Goal: Information Seeking & Learning: Learn about a topic

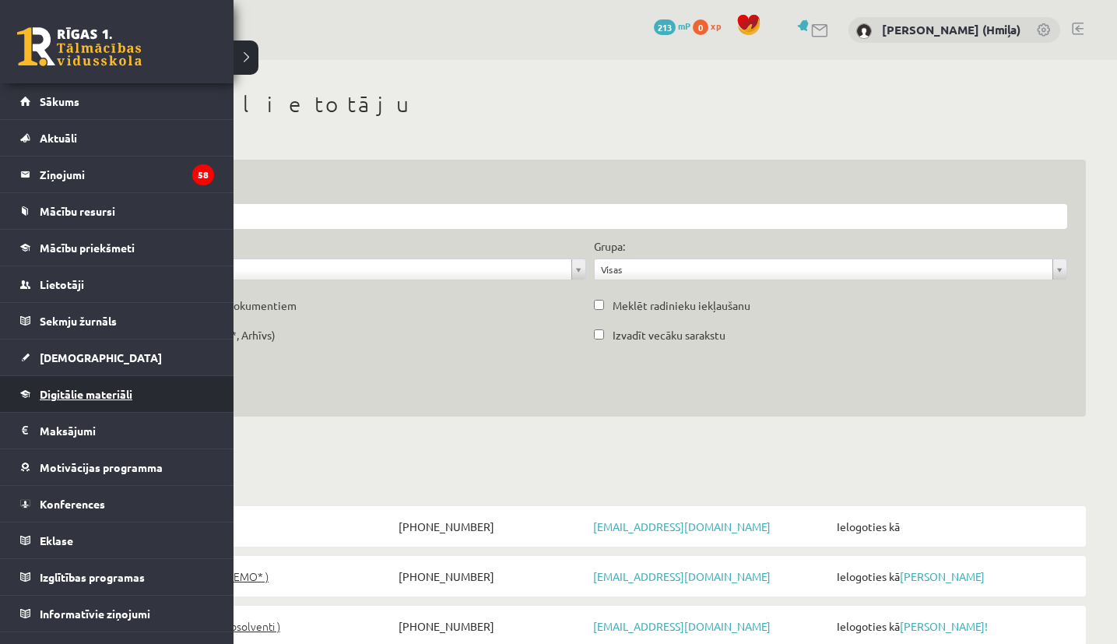
click at [67, 391] on span "Digitālie materiāli" at bounding box center [86, 394] width 93 height 14
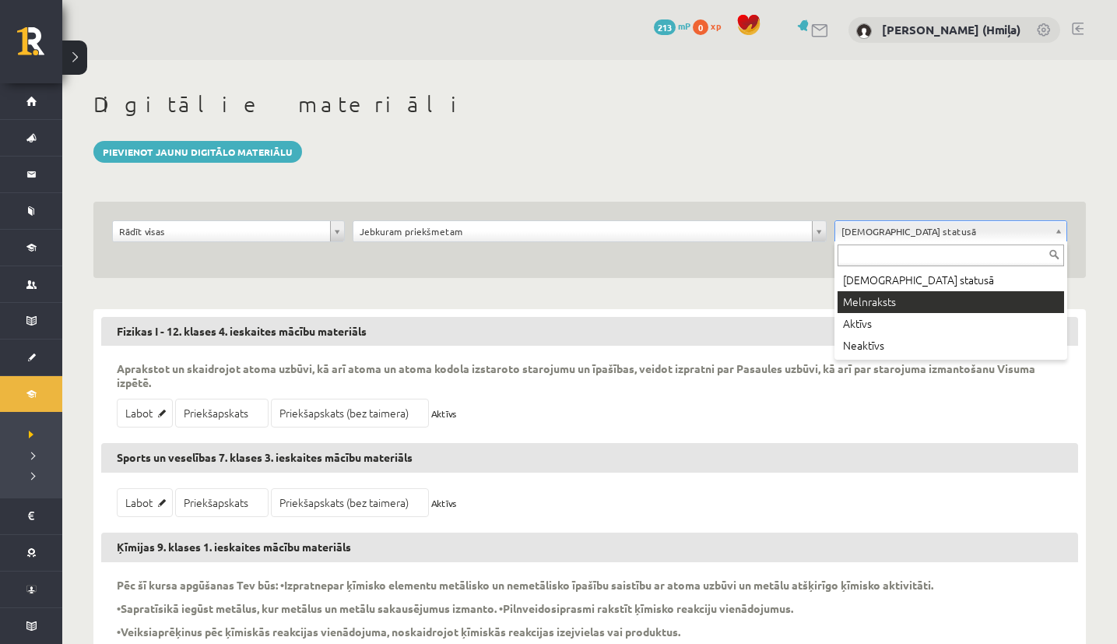
drag, startPoint x: 866, startPoint y: 313, endPoint x: 880, endPoint y: 303, distance: 17.9
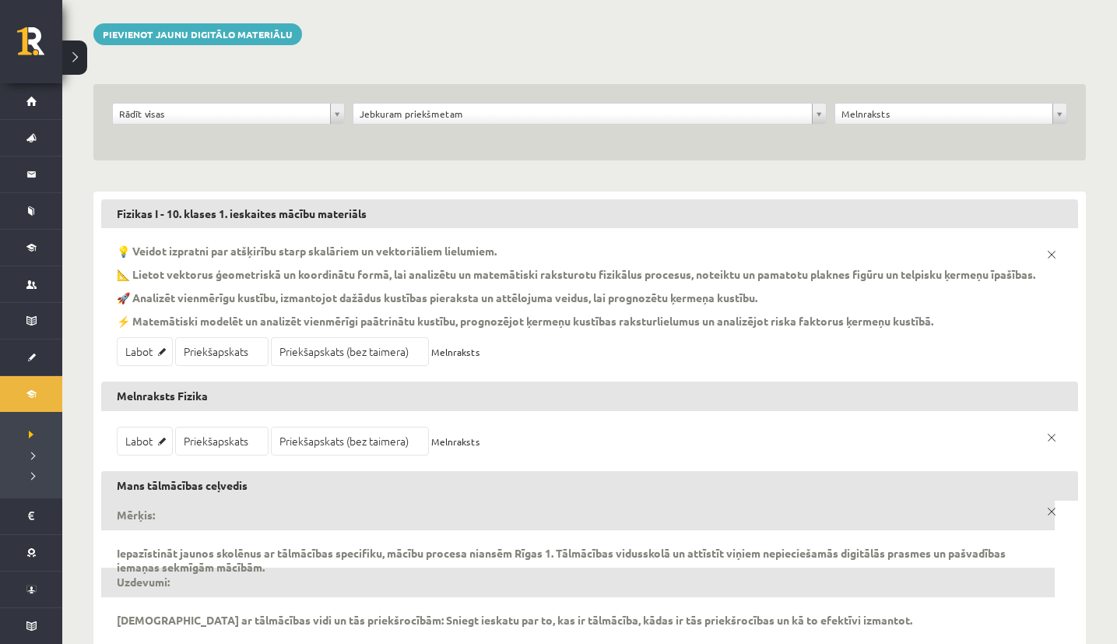
scroll to position [121, 0]
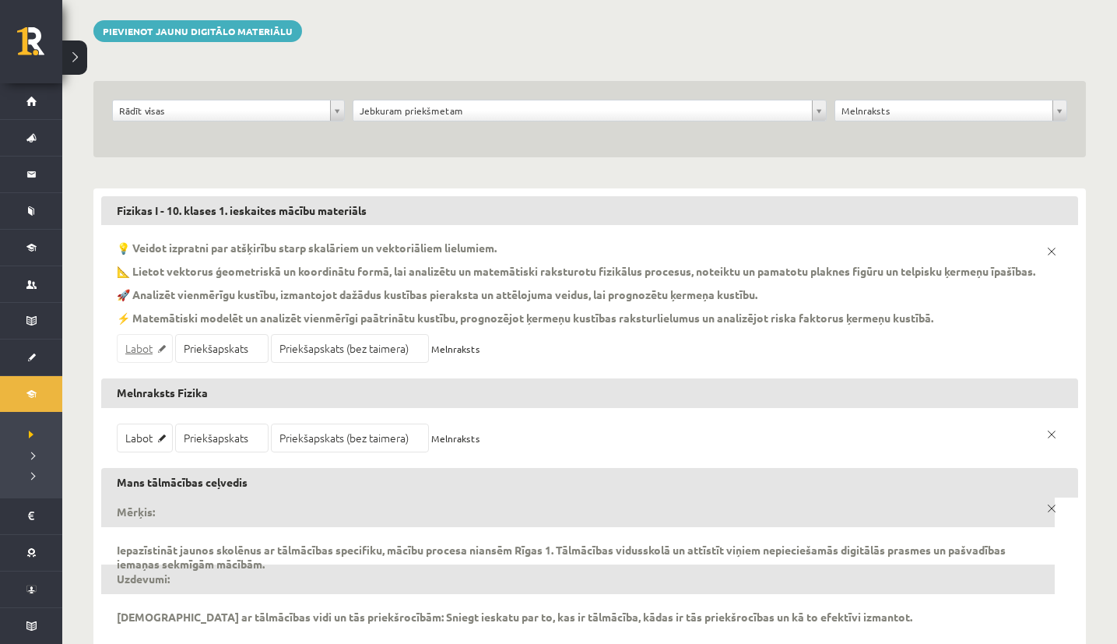
click at [132, 363] on link "Labot" at bounding box center [145, 348] width 56 height 29
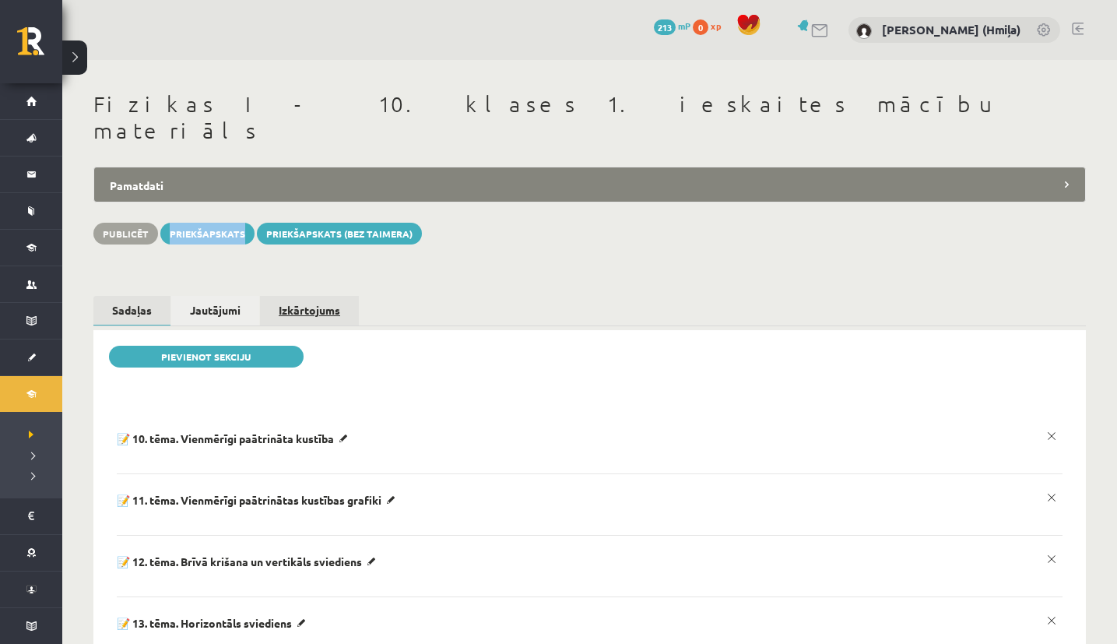
click at [281, 296] on link "Izkārtojums" at bounding box center [309, 310] width 99 height 29
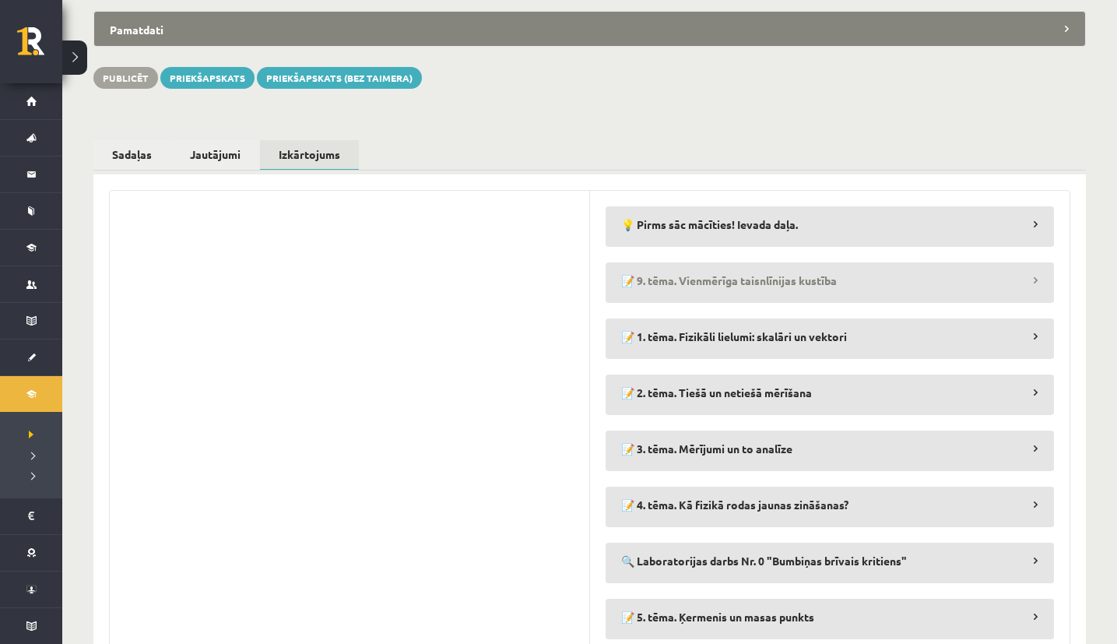
click at [711, 262] on legend "📝 9. tēma. Vienmērīga taisnlīnijas kustība" at bounding box center [830, 280] width 449 height 36
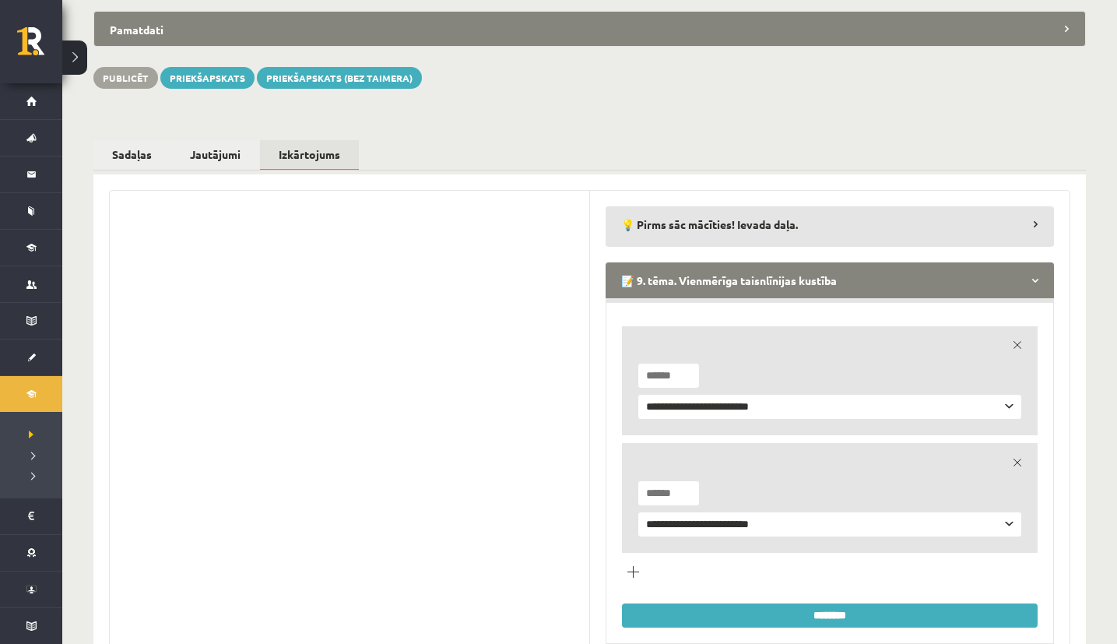
click at [639, 262] on legend "📝 9. tēma. Vienmērīga taisnlīnijas kustība" at bounding box center [830, 280] width 449 height 36
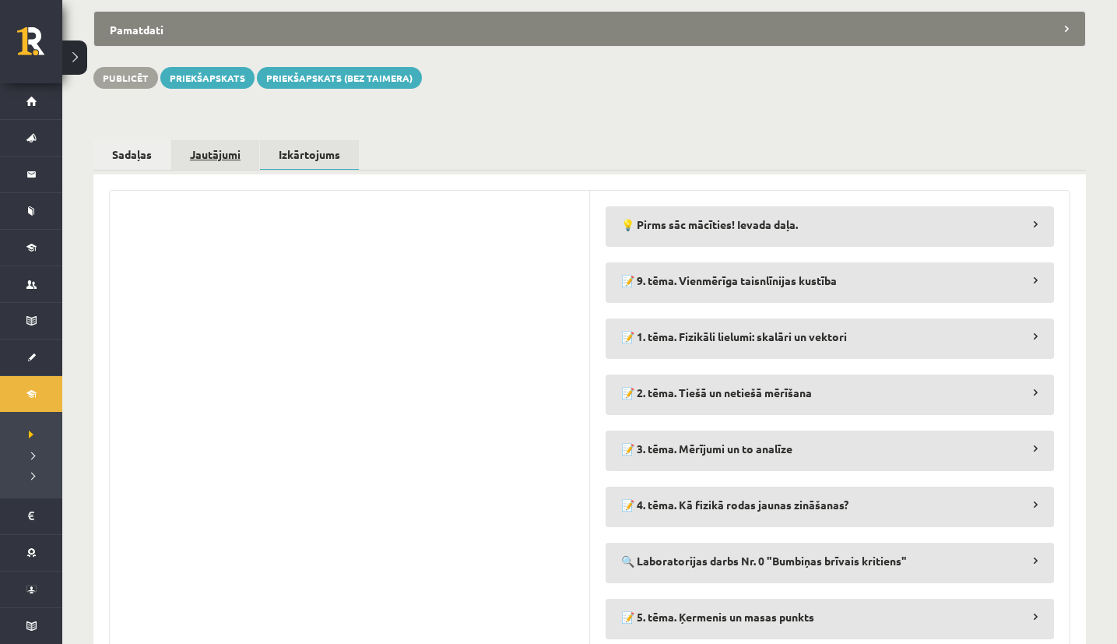
click at [230, 140] on link "Jautājumi" at bounding box center [215, 154] width 88 height 29
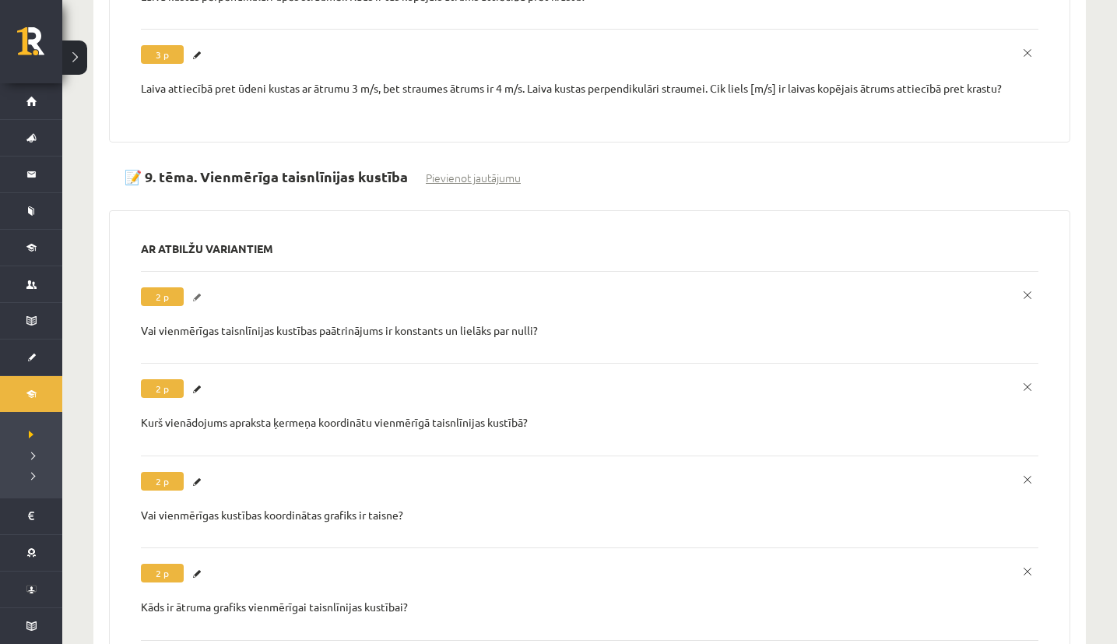
click at [194, 287] on link "Labot" at bounding box center [199, 297] width 16 height 20
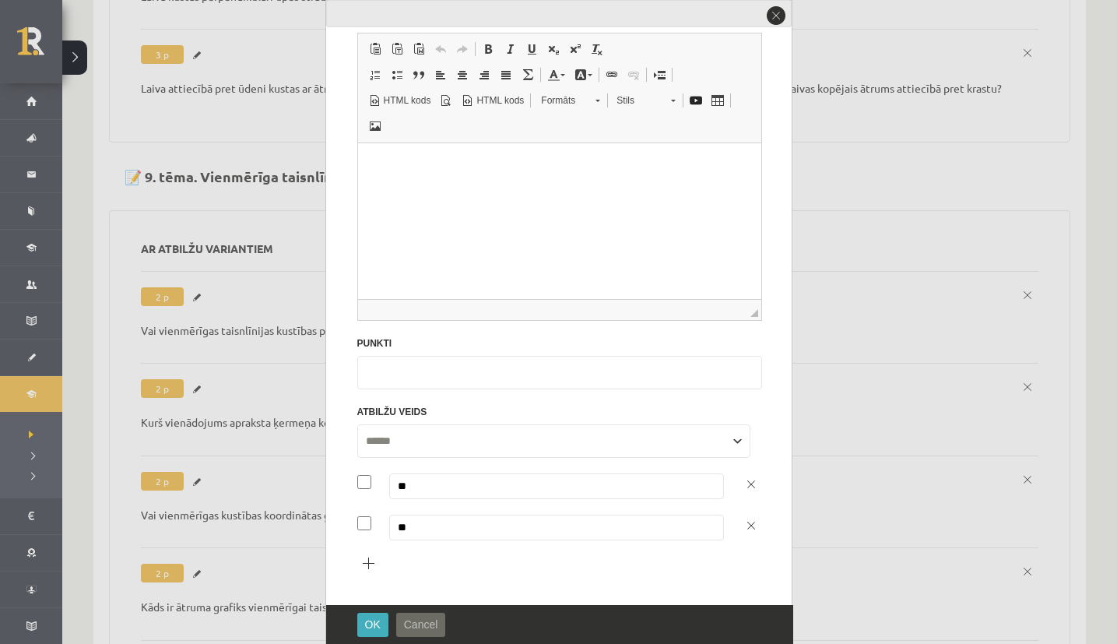
click at [432, 628] on span "Cancel" at bounding box center [421, 624] width 34 height 12
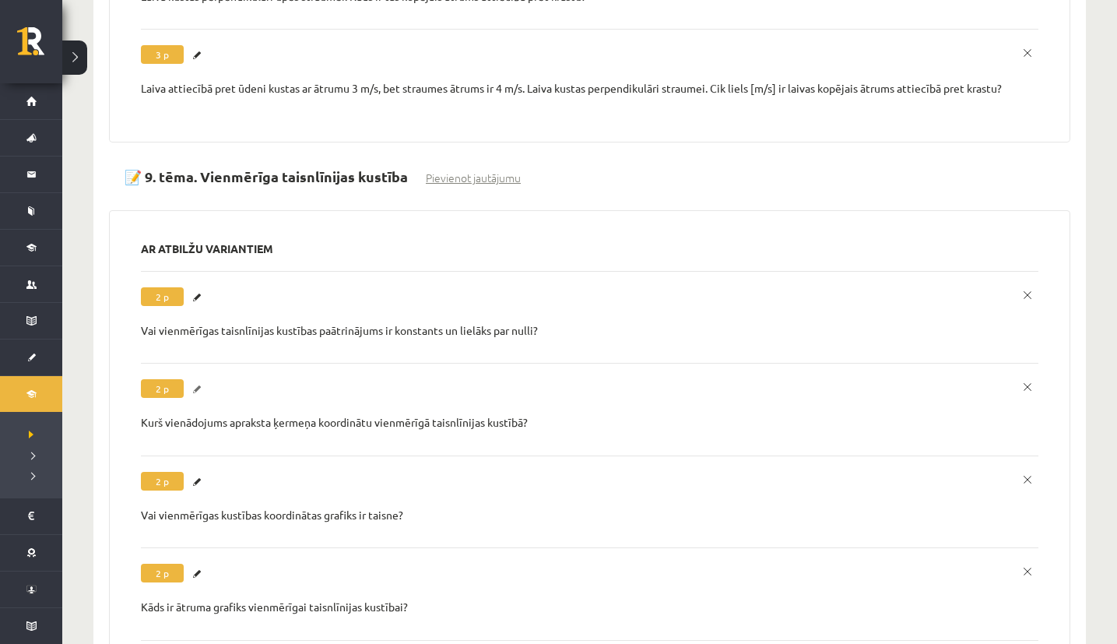
click at [200, 379] on link "Labot" at bounding box center [199, 389] width 16 height 20
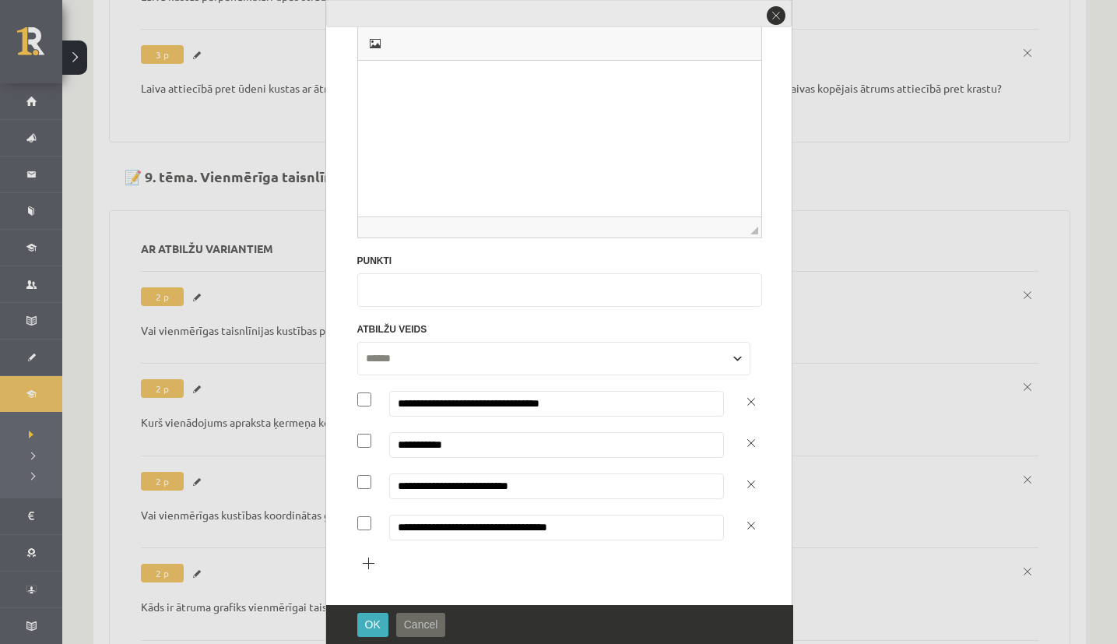
click at [432, 627] on span "Cancel" at bounding box center [421, 624] width 34 height 12
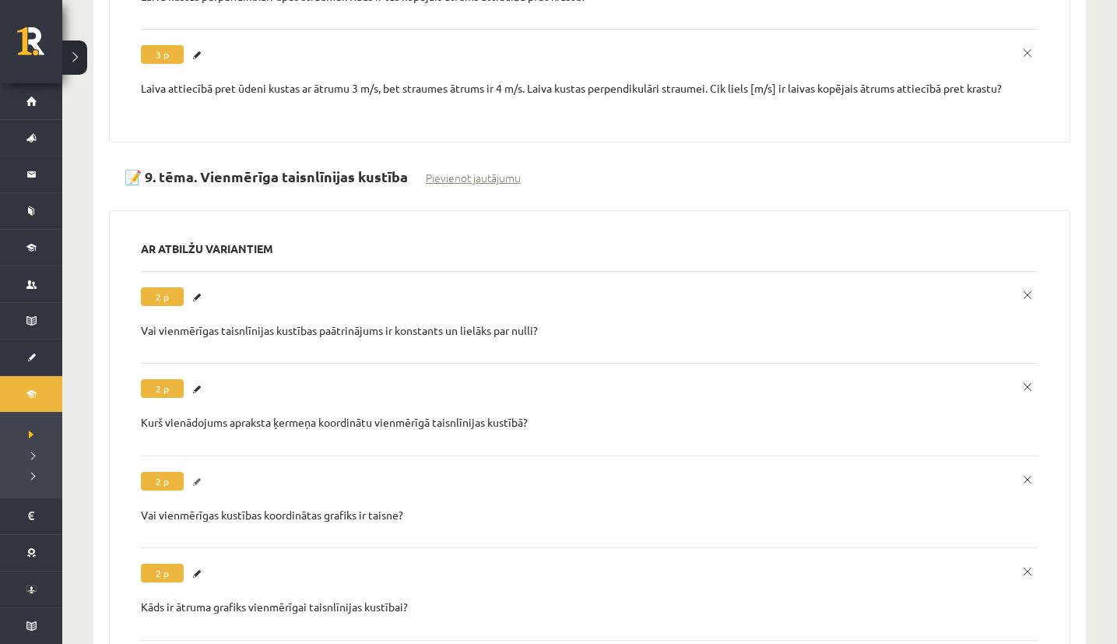
click at [193, 472] on link "Labot" at bounding box center [199, 482] width 16 height 20
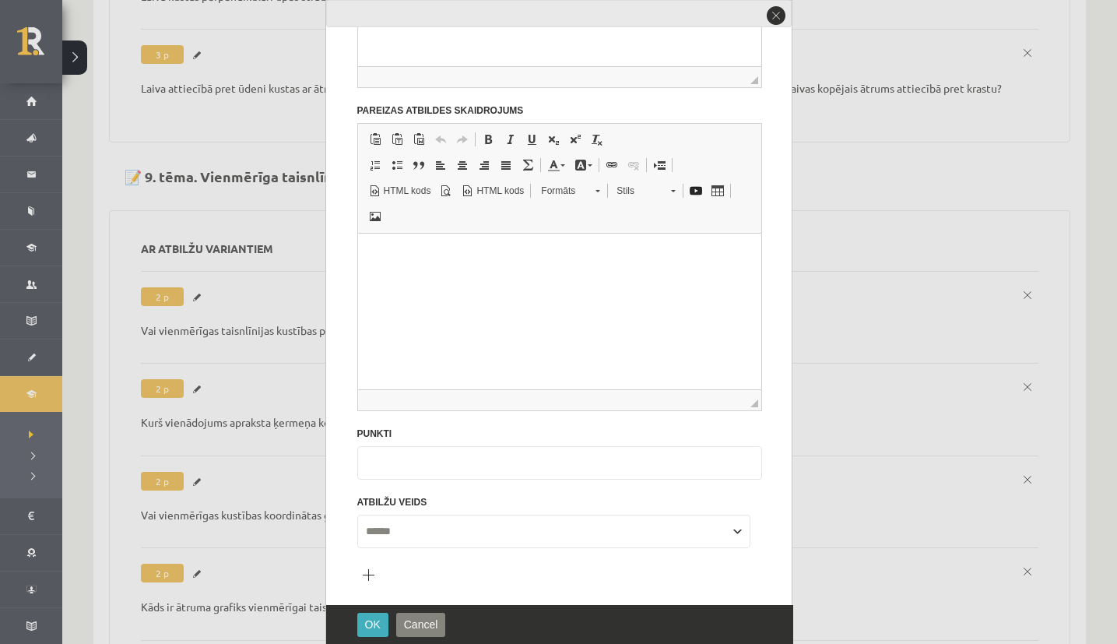
scroll to position [348, 0]
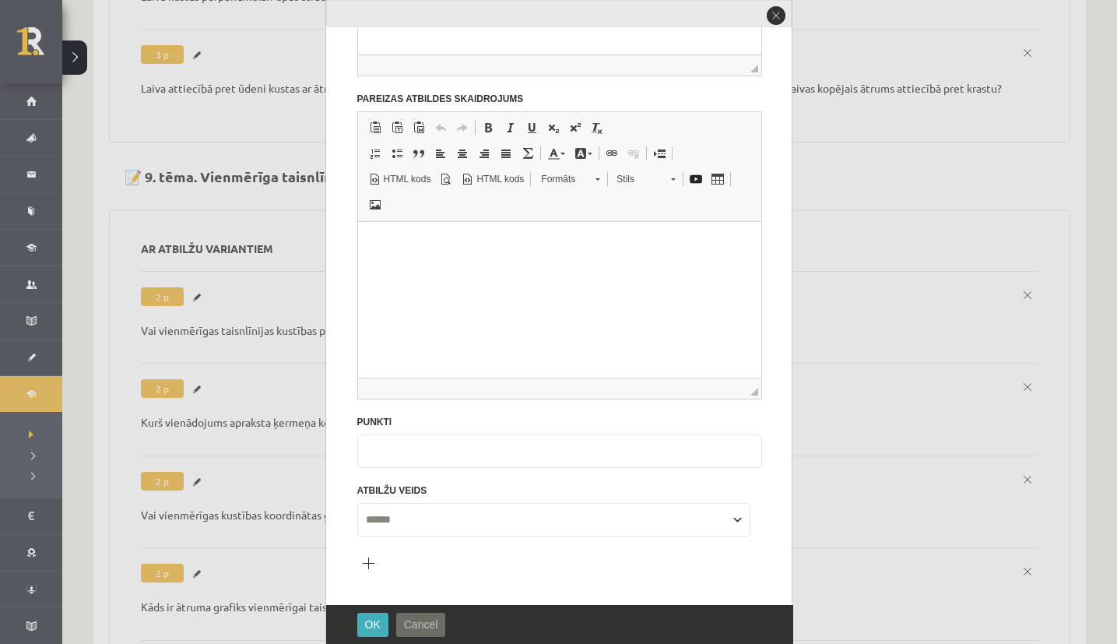
click at [412, 621] on span "Cancel" at bounding box center [421, 624] width 34 height 12
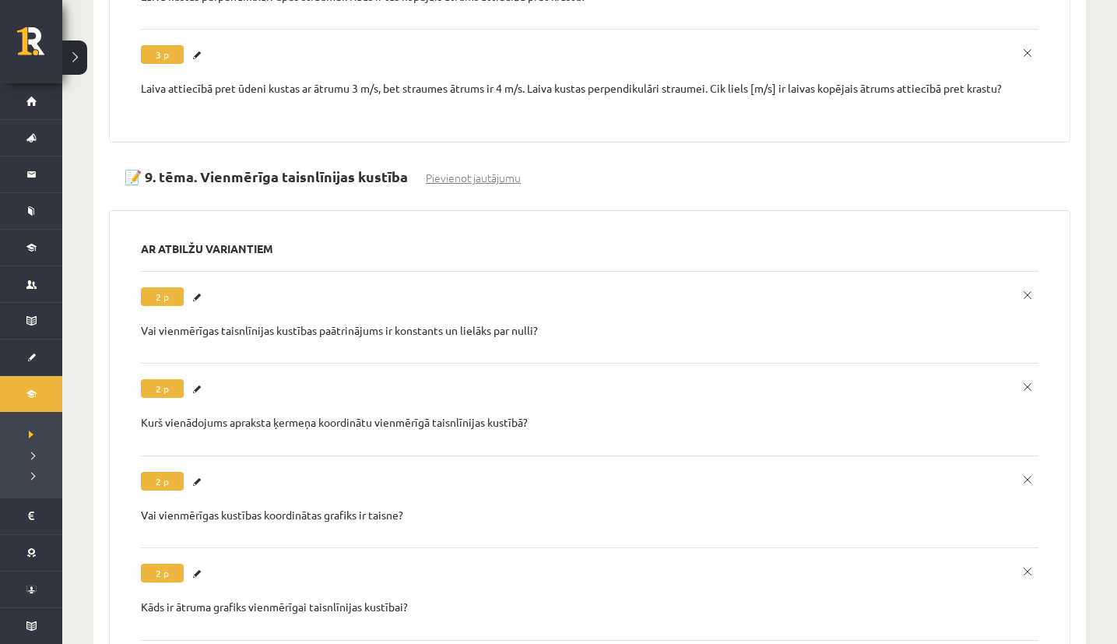
scroll to position [0, 0]
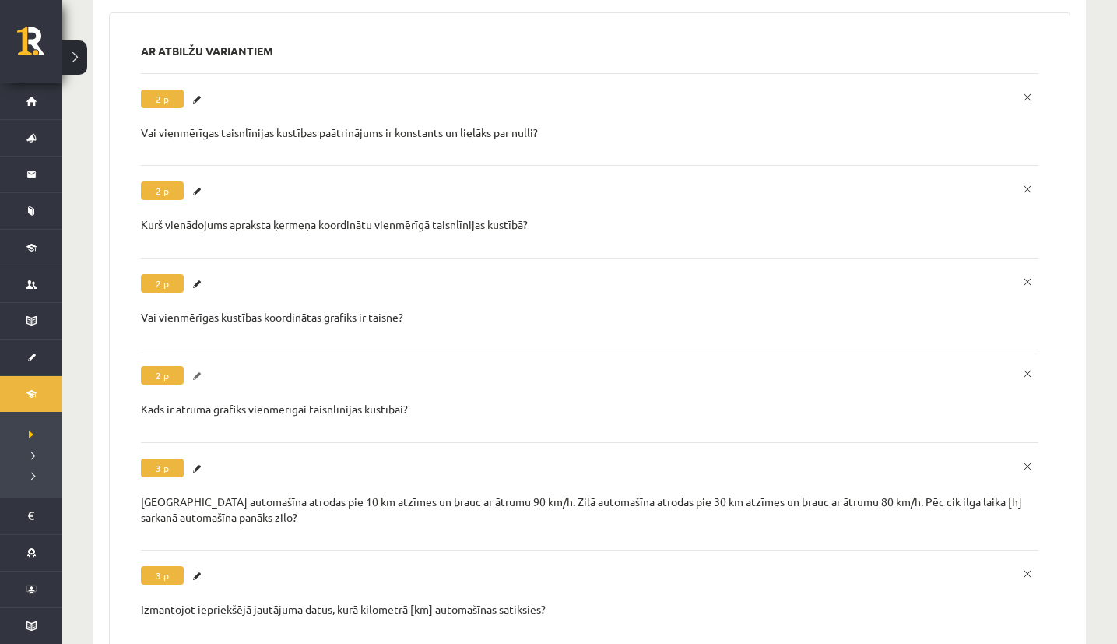
click at [199, 366] on link "Labot" at bounding box center [199, 376] width 16 height 20
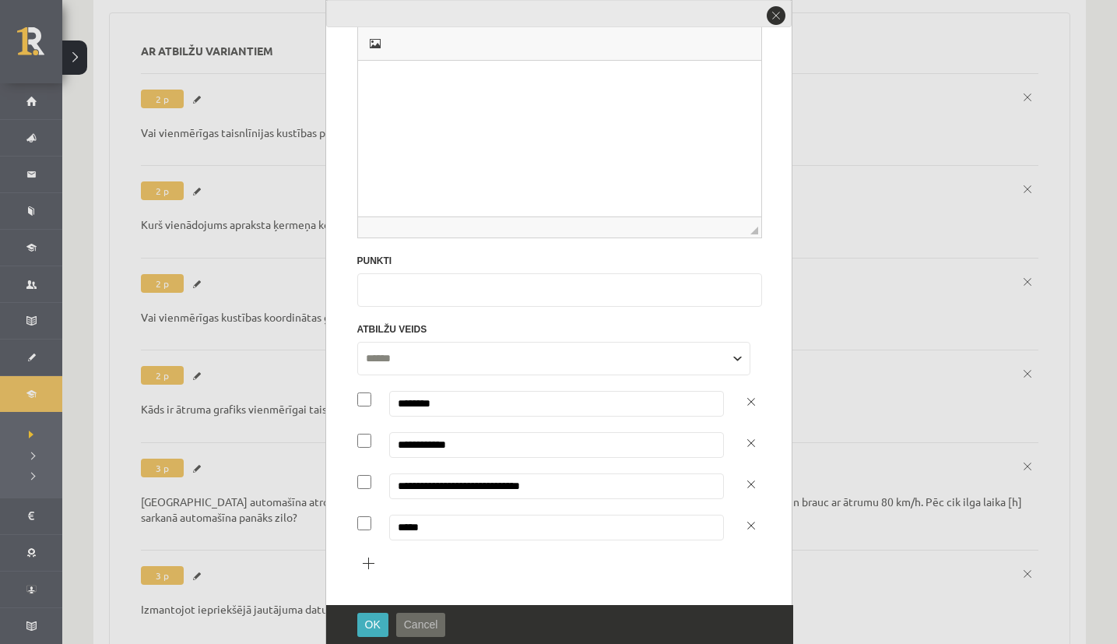
click at [427, 618] on span "Cancel" at bounding box center [421, 624] width 34 height 12
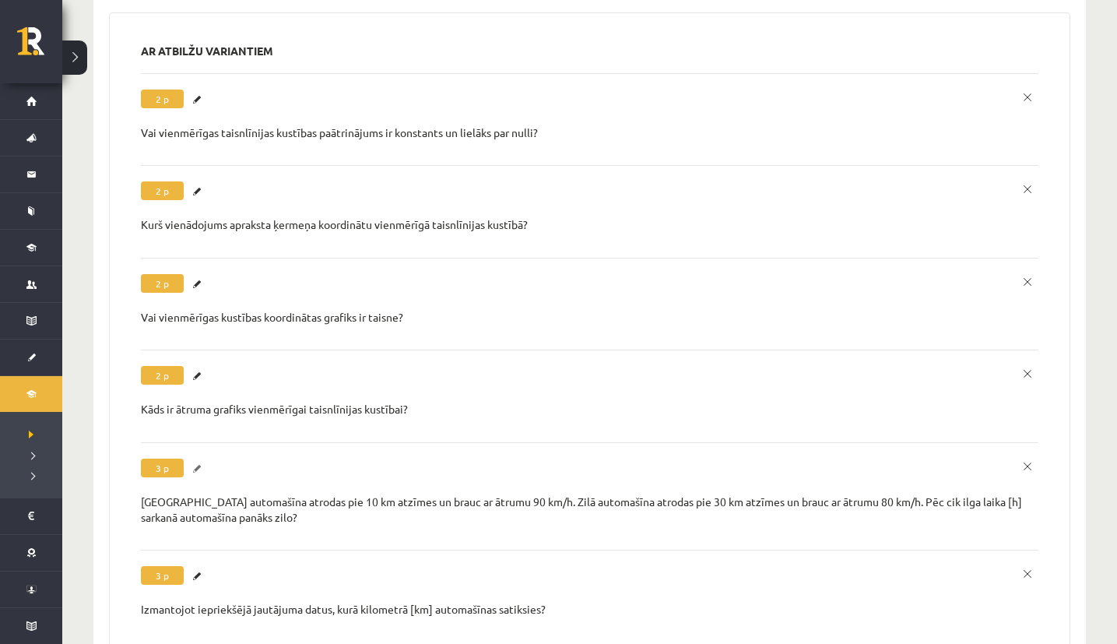
click at [199, 458] on link "Labot" at bounding box center [199, 468] width 16 height 20
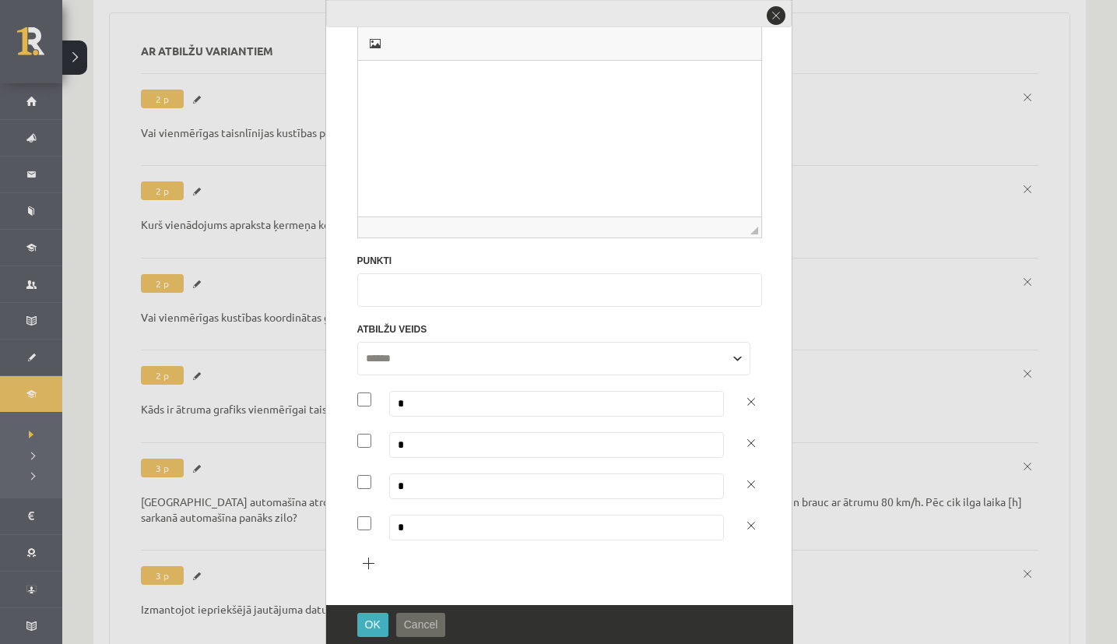
click at [415, 628] on span "Cancel" at bounding box center [421, 624] width 34 height 12
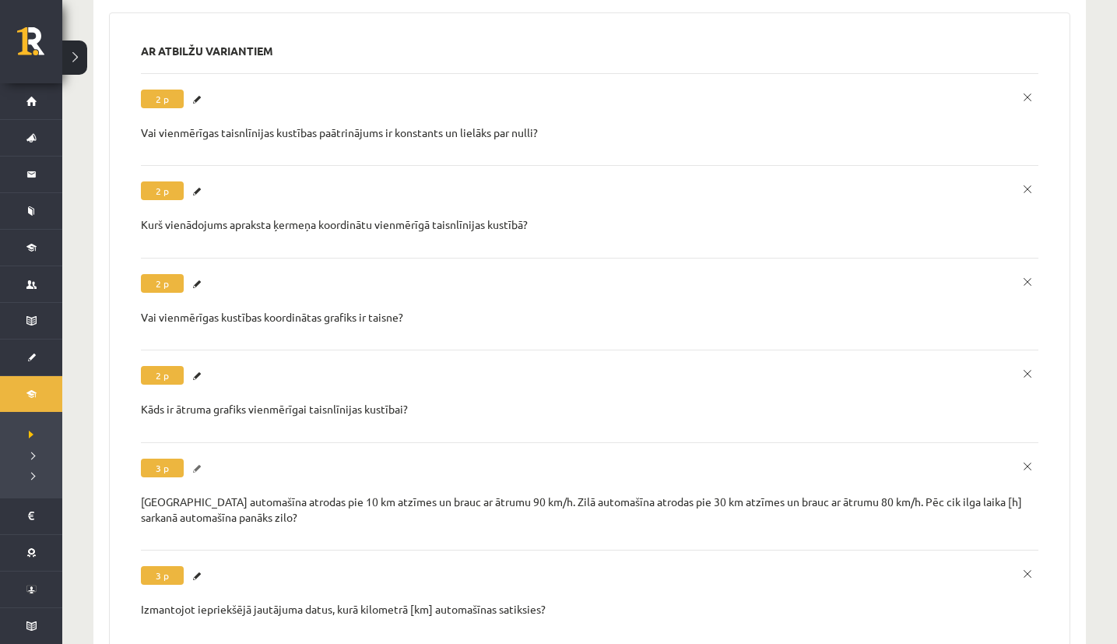
click at [200, 458] on link "Labot" at bounding box center [199, 468] width 16 height 20
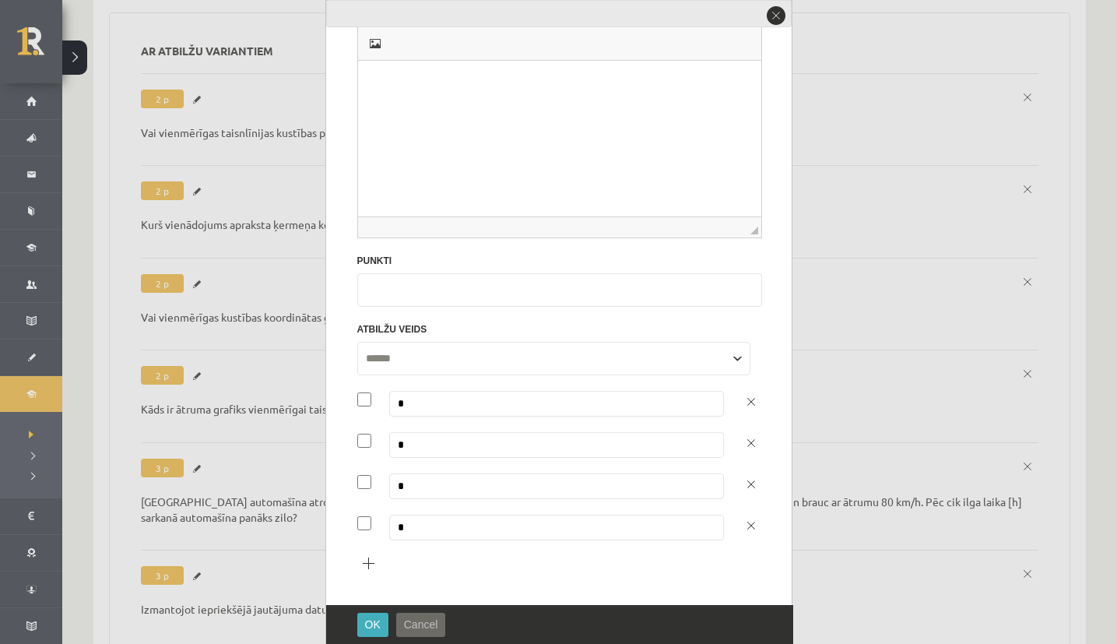
click at [417, 619] on span "Cancel" at bounding box center [421, 624] width 34 height 12
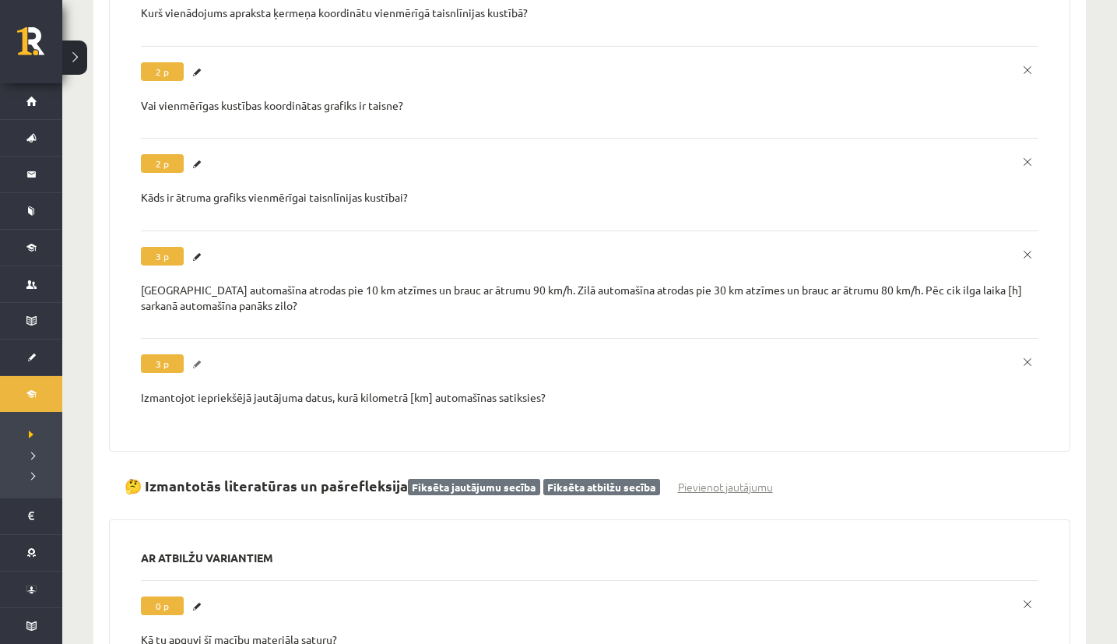
click at [199, 354] on link "Labot" at bounding box center [199, 364] width 16 height 20
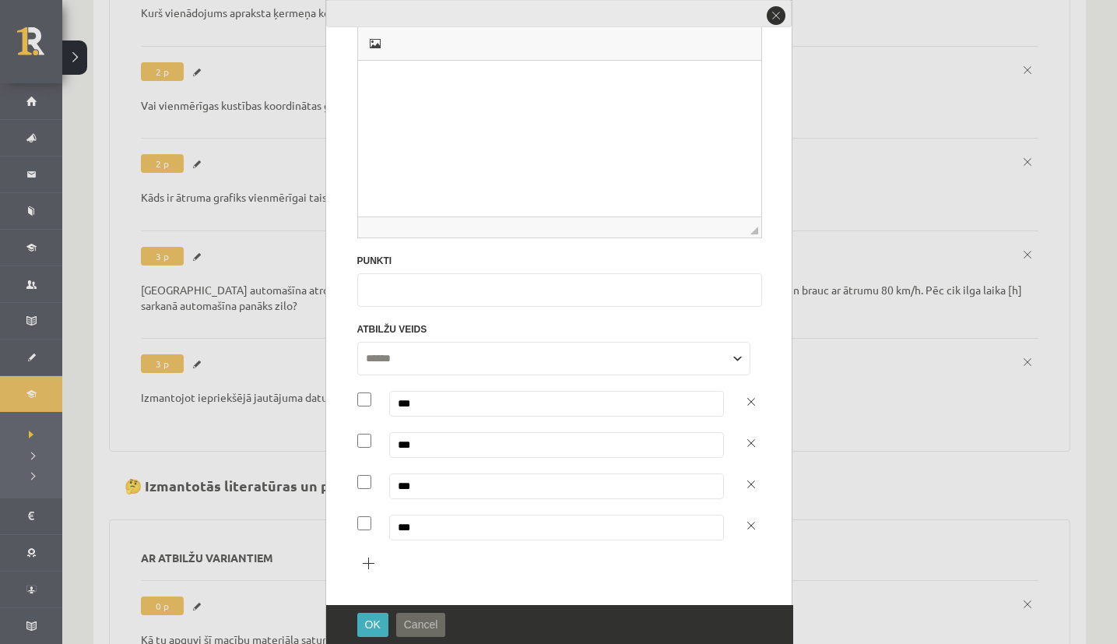
click at [432, 620] on span "Cancel" at bounding box center [421, 624] width 34 height 12
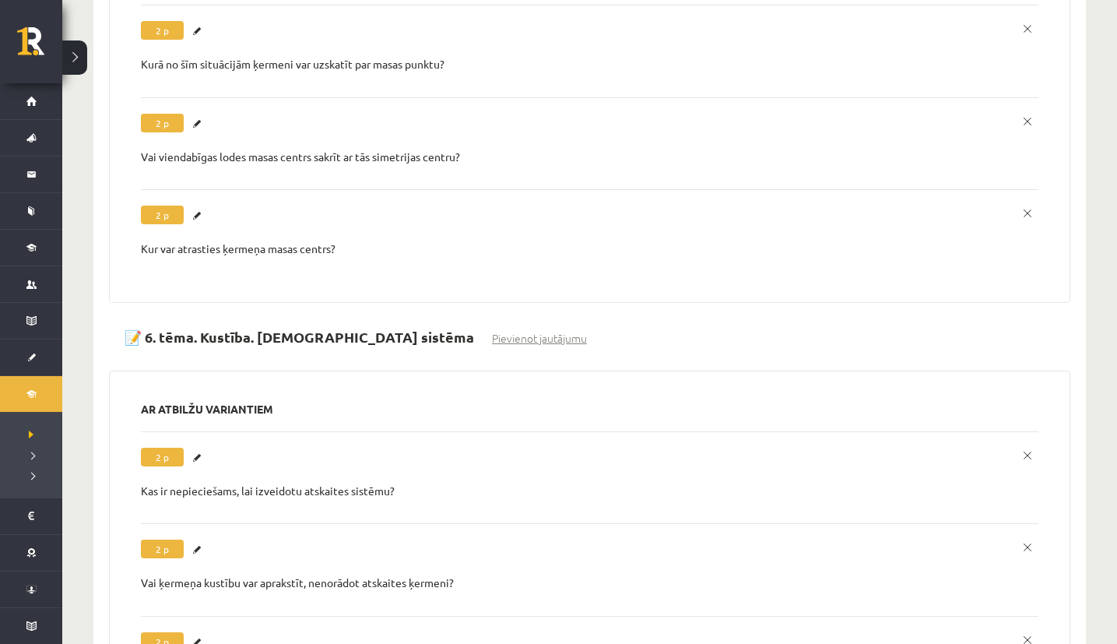
scroll to position [6399, 0]
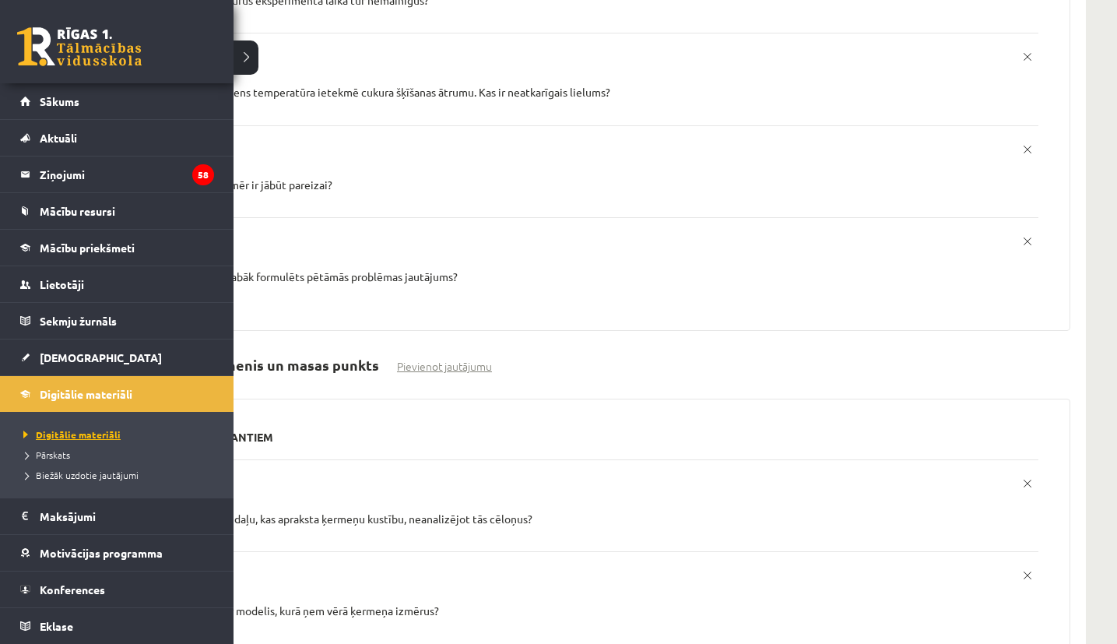
click at [44, 430] on span "Digitālie materiāli" at bounding box center [69, 434] width 101 height 12
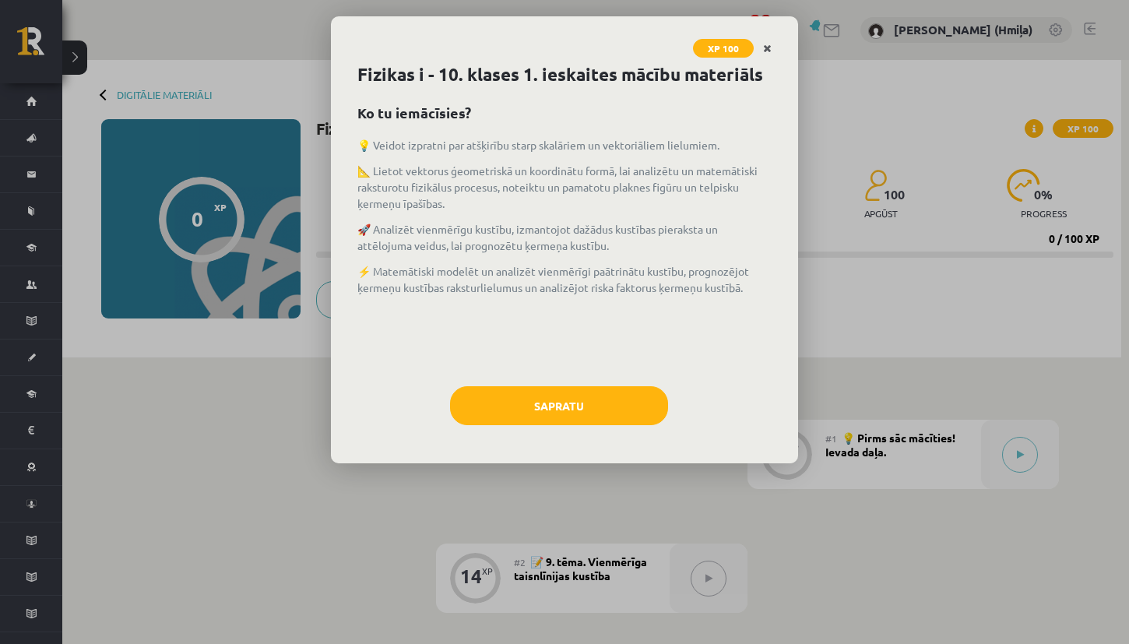
click at [767, 46] on icon "Close" at bounding box center [767, 49] width 9 height 11
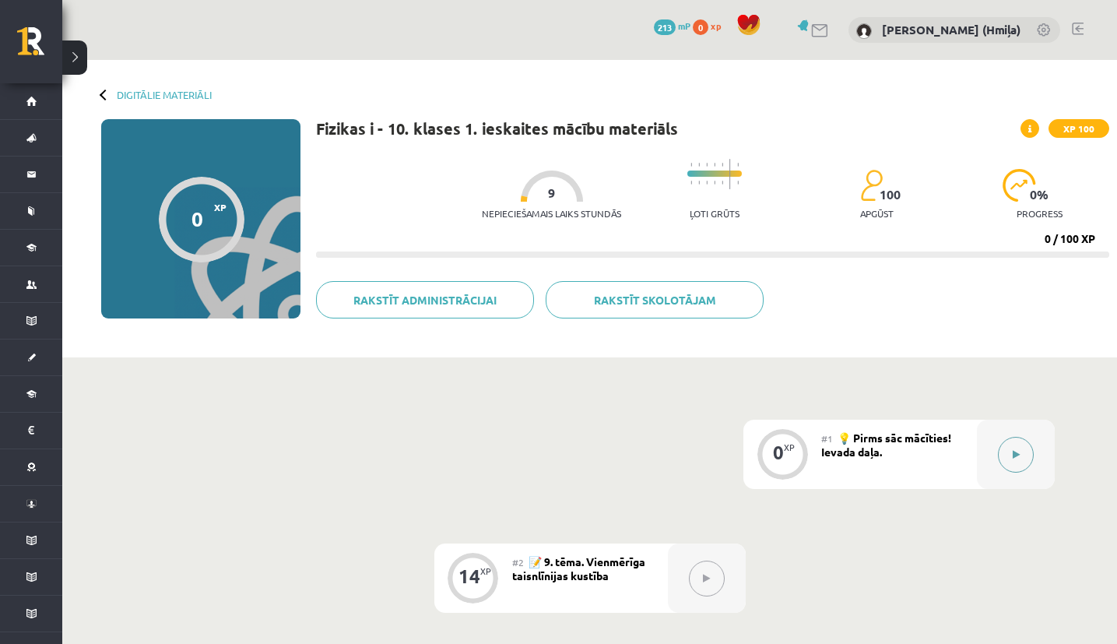
click at [1025, 460] on button at bounding box center [1016, 455] width 36 height 36
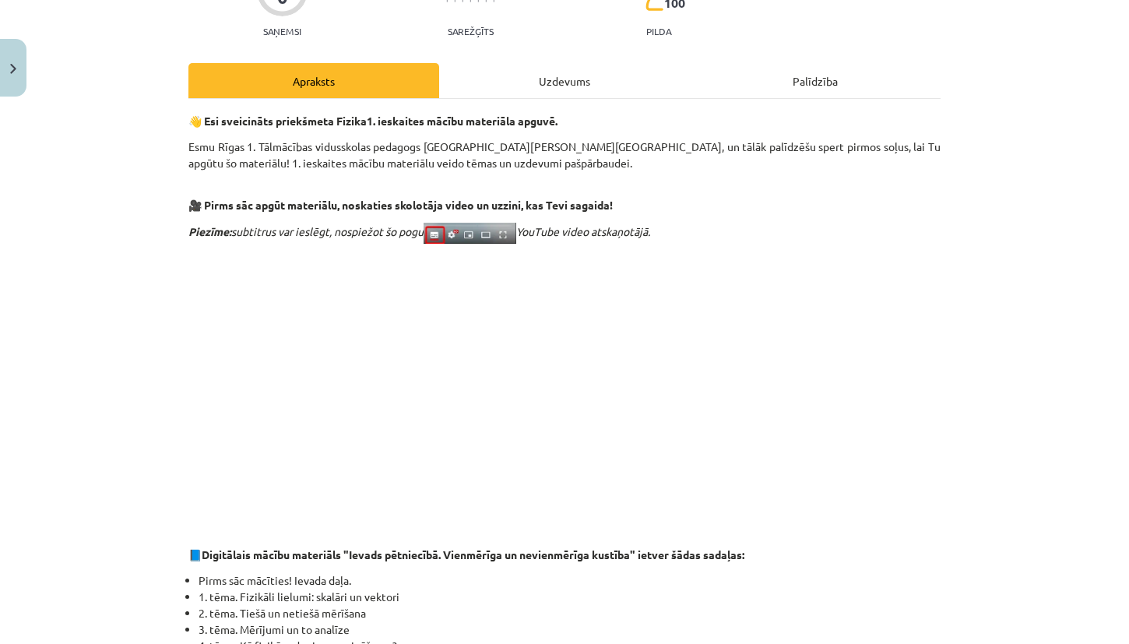
scroll to position [145, 0]
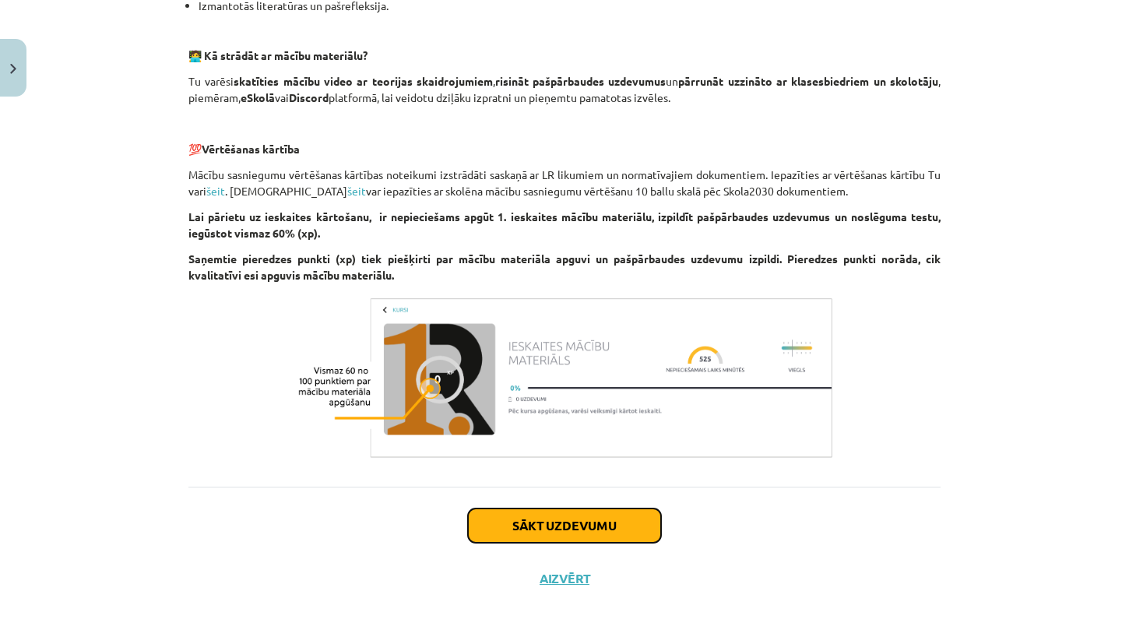
click at [594, 528] on button "Sākt uzdevumu" at bounding box center [564, 525] width 193 height 34
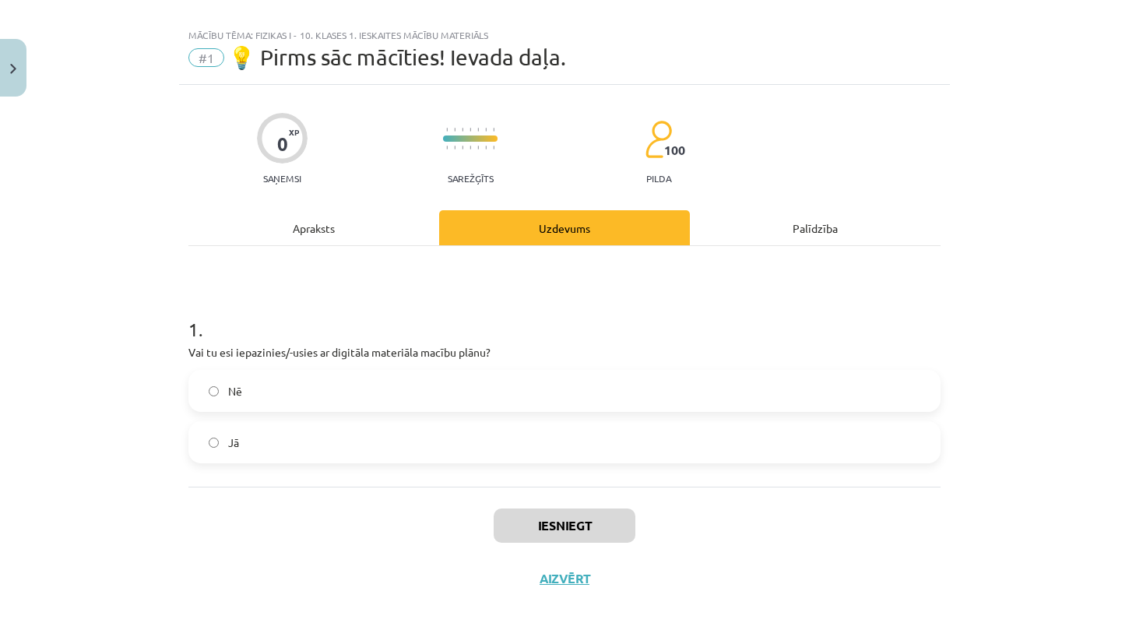
click at [569, 440] on label "Jā" at bounding box center [564, 442] width 749 height 39
click at [576, 531] on button "Iesniegt" at bounding box center [565, 525] width 142 height 34
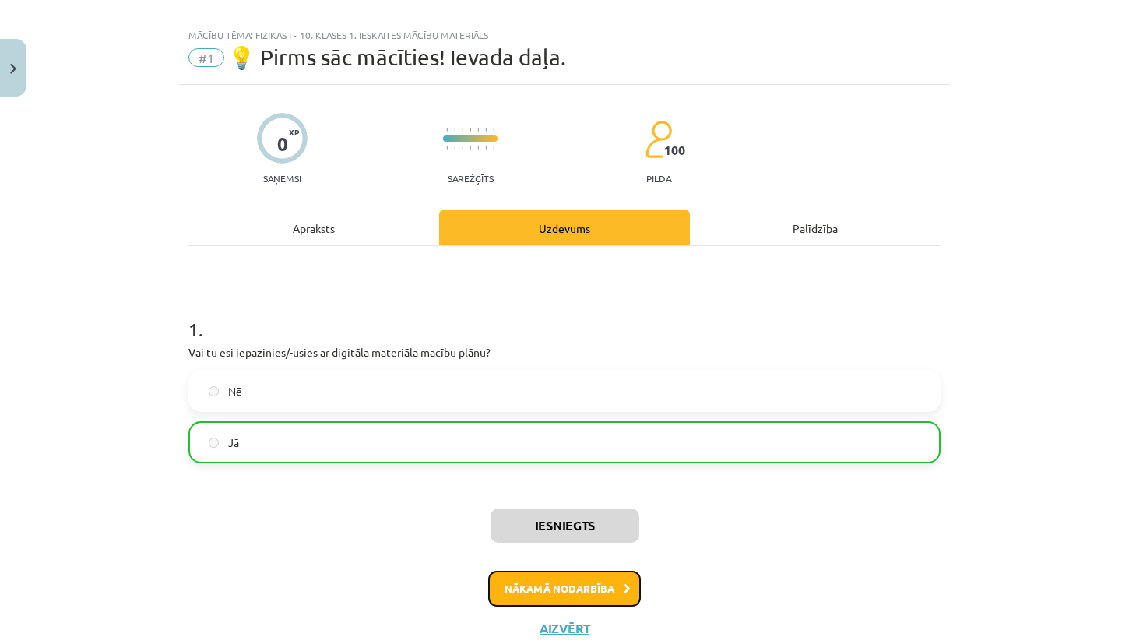
click at [603, 575] on button "Nākamā nodarbība" at bounding box center [564, 589] width 153 height 36
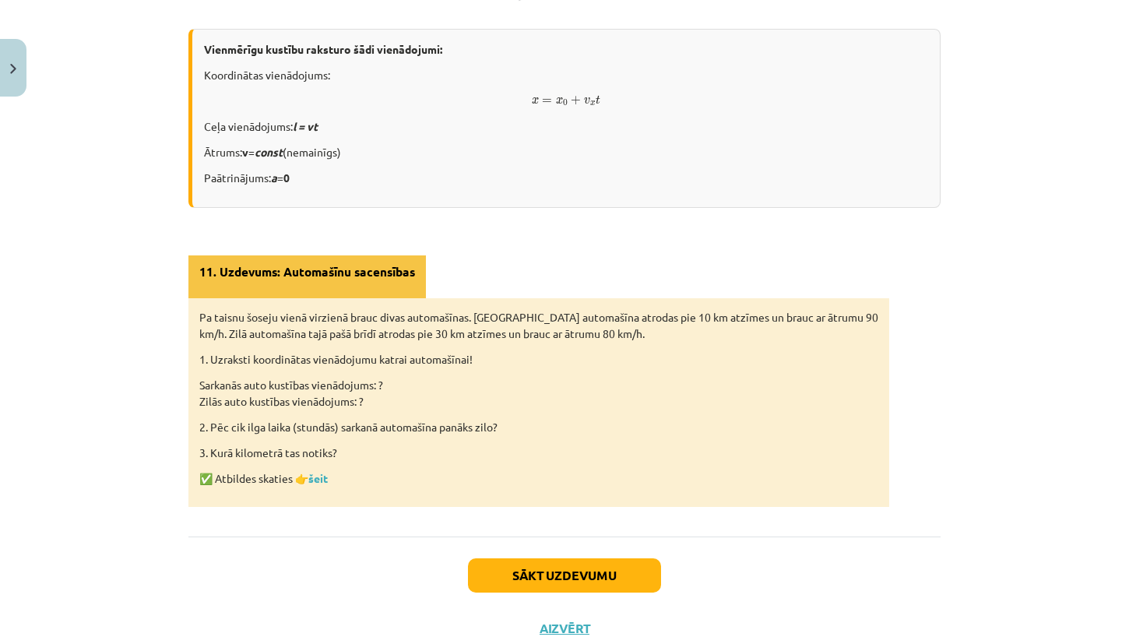
scroll to position [974, 0]
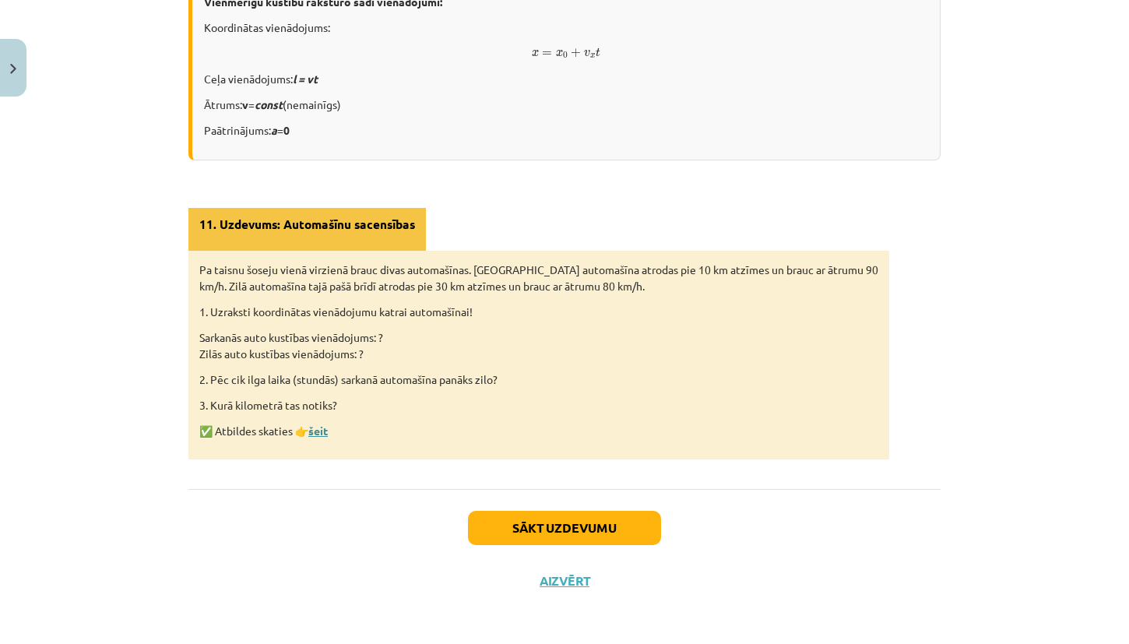
click at [308, 429] on link "šeit" at bounding box center [317, 430] width 19 height 14
click at [491, 515] on button "Sākt uzdevumu" at bounding box center [564, 528] width 193 height 34
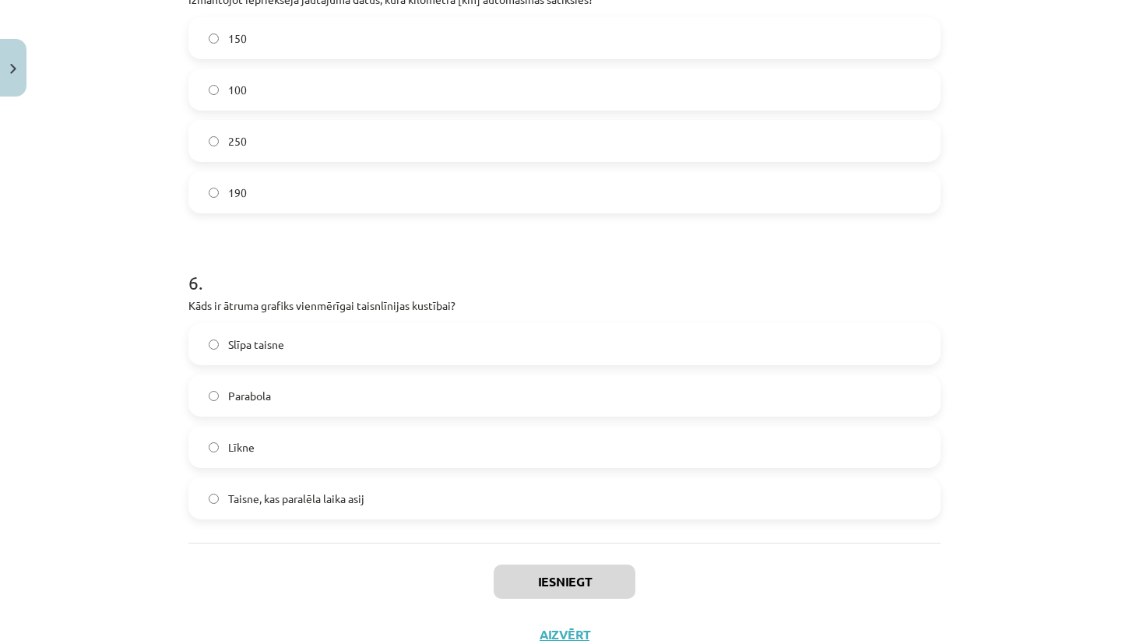
scroll to position [1462, 0]
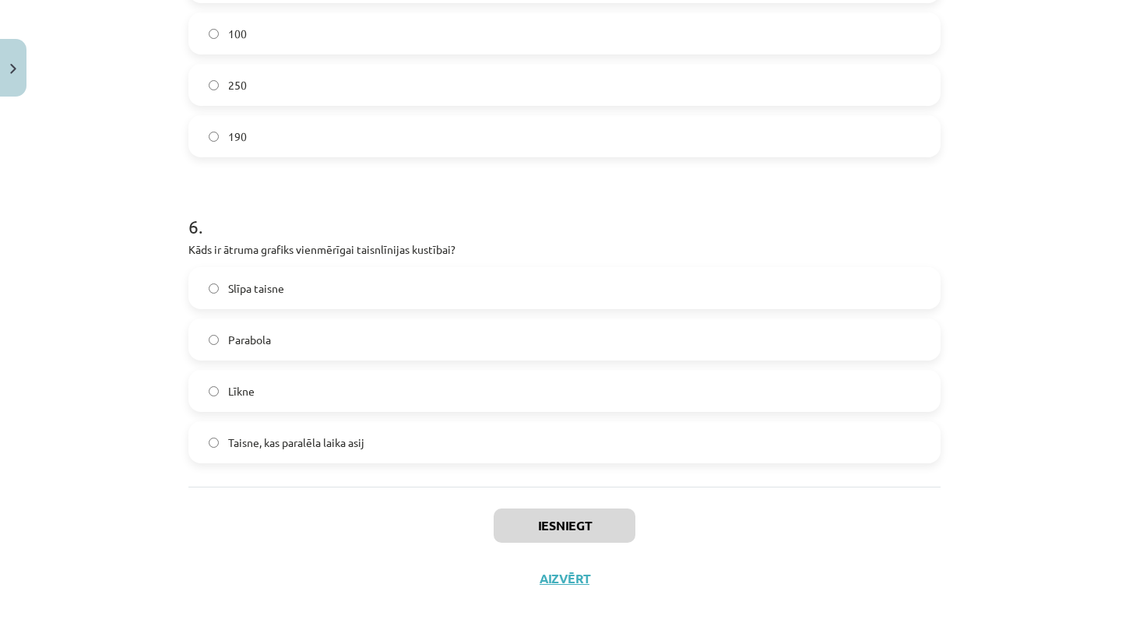
click at [515, 284] on label "Slīpa taisne" at bounding box center [564, 288] width 749 height 39
click at [543, 528] on button "Iesniegt" at bounding box center [565, 525] width 142 height 34
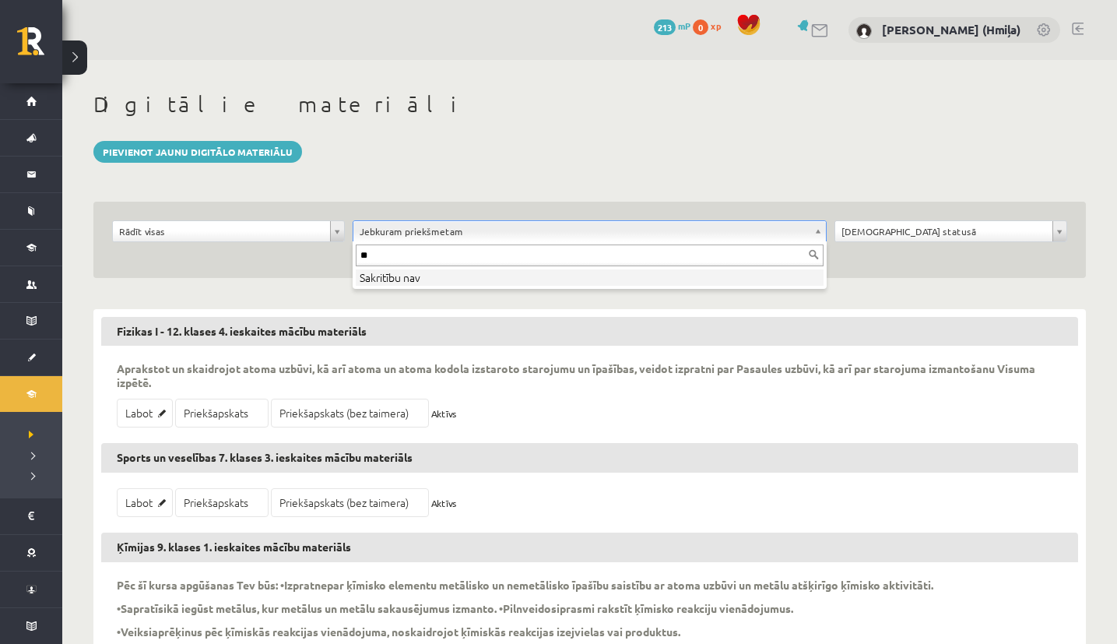
type input "*"
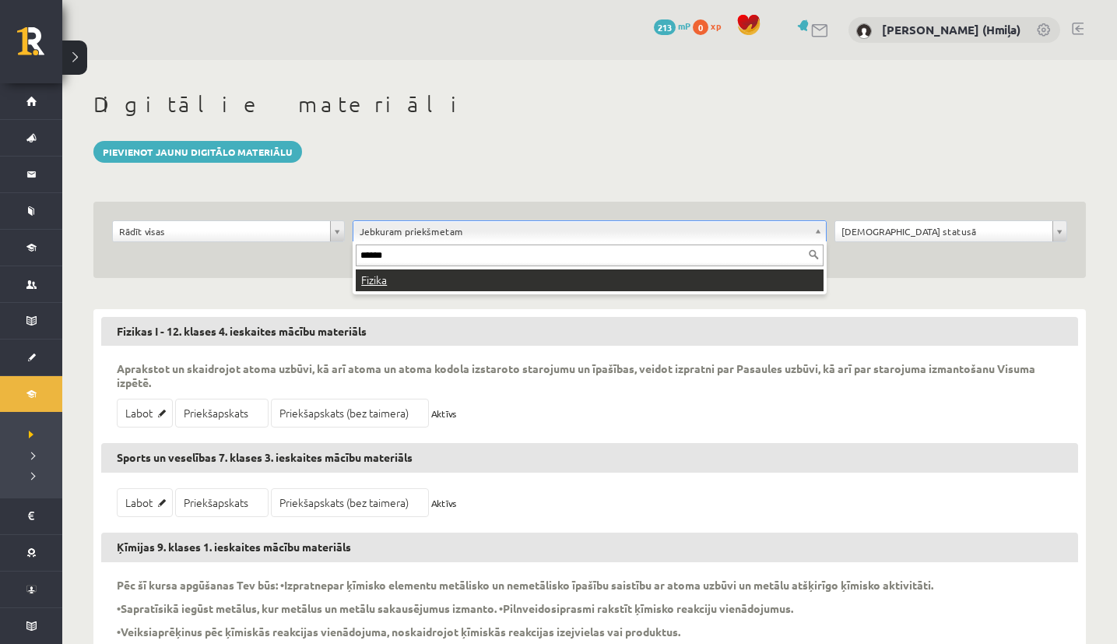
type input "******"
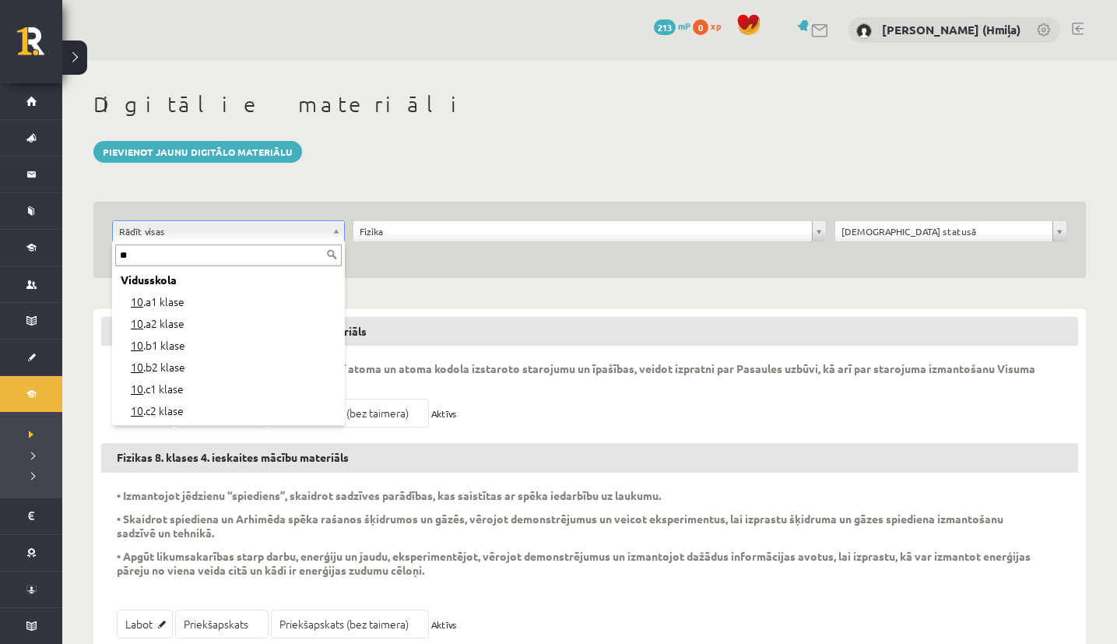
type input "**"
